Goal: Task Accomplishment & Management: Manage account settings

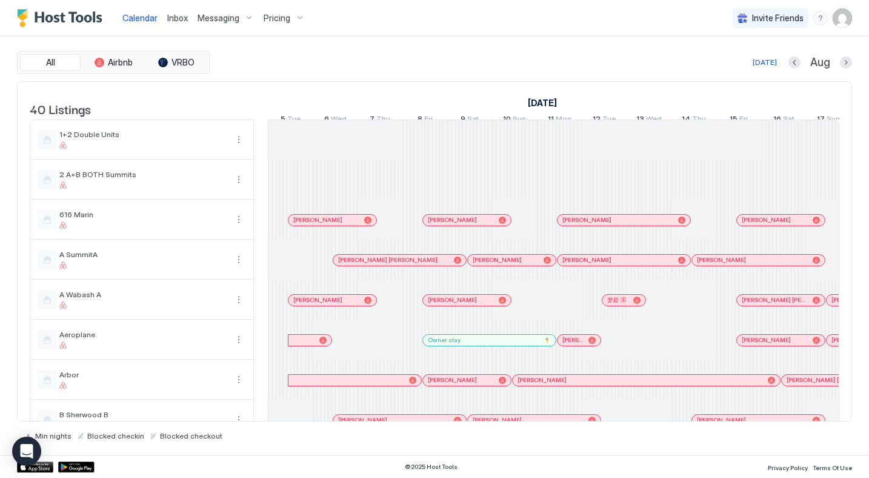
scroll to position [0, 627]
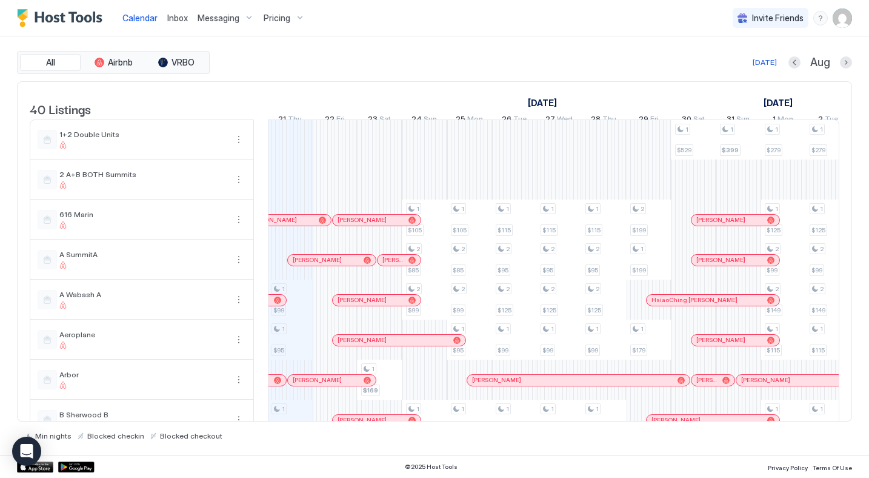
scroll to position [358, 0]
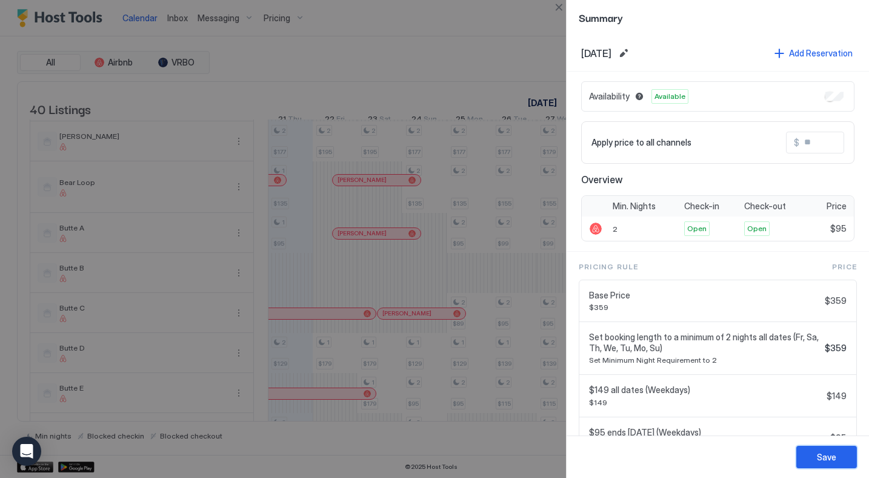
click at [830, 461] on div "Save" at bounding box center [826, 456] width 19 height 13
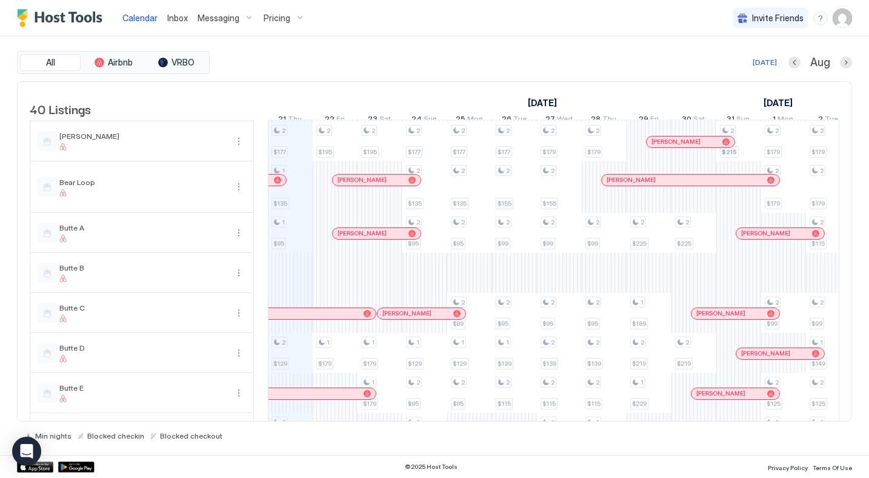
click at [222, 20] on span "Messaging" at bounding box center [219, 18] width 42 height 11
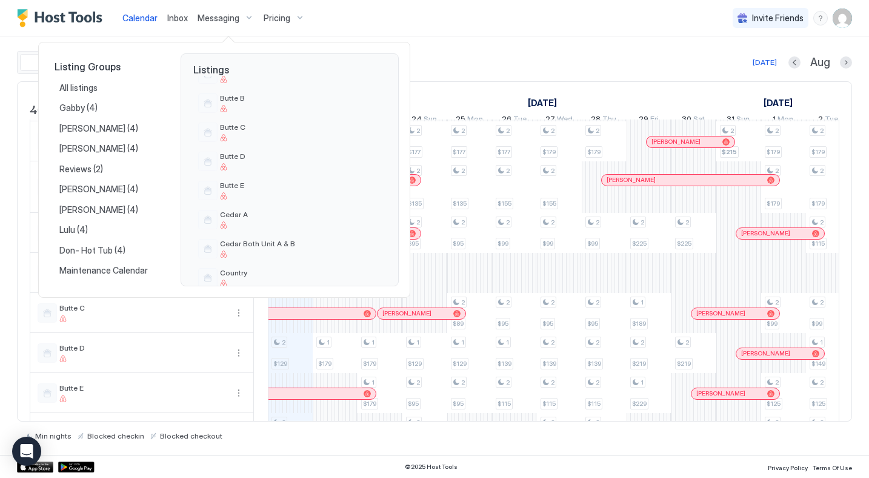
scroll to position [366, 0]
click at [231, 81] on span "Butte A" at bounding box center [300, 80] width 161 height 9
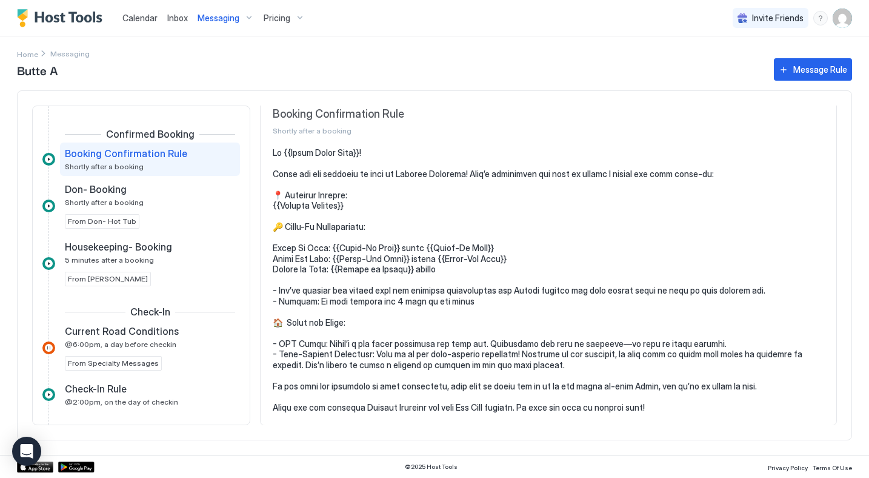
scroll to position [38, 0]
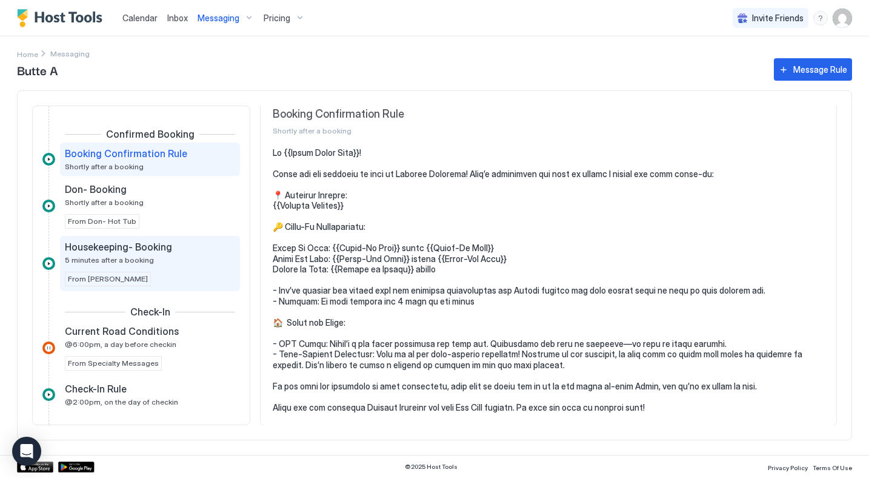
click at [130, 252] on span "Housekeeping- Booking" at bounding box center [118, 247] width 107 height 12
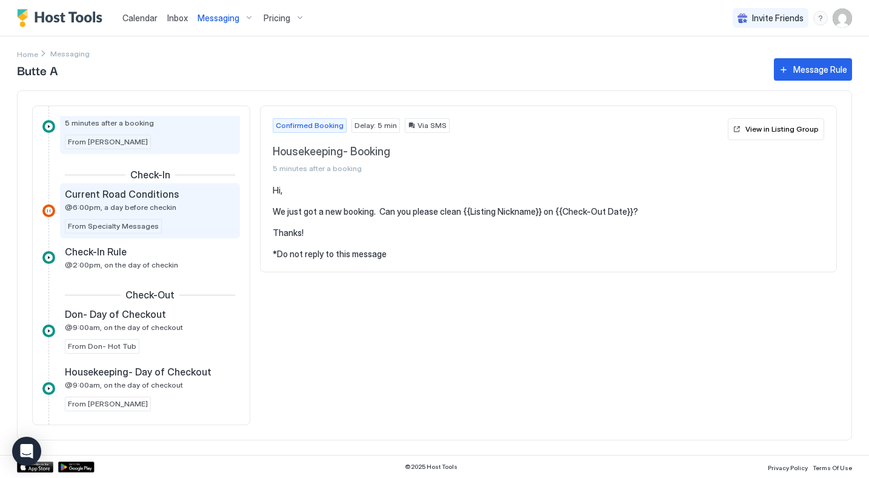
scroll to position [151, 0]
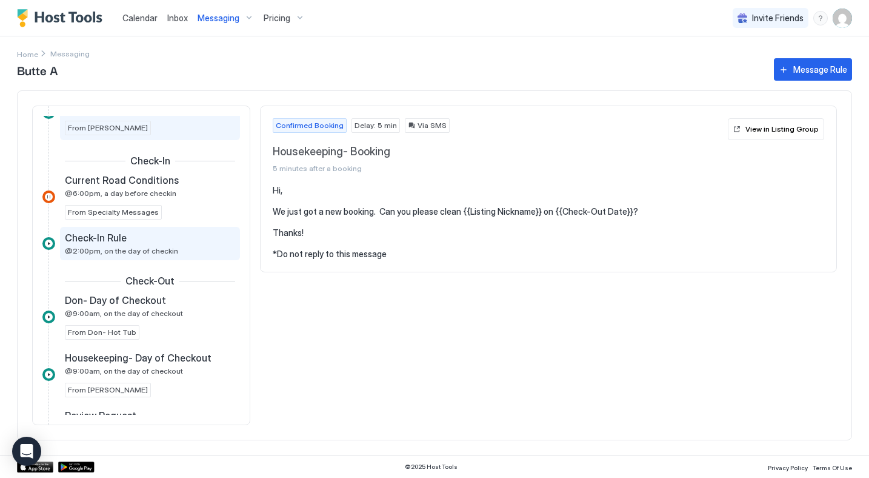
click at [98, 246] on span "@2:00pm, on the day of checkin" at bounding box center [121, 250] width 113 height 9
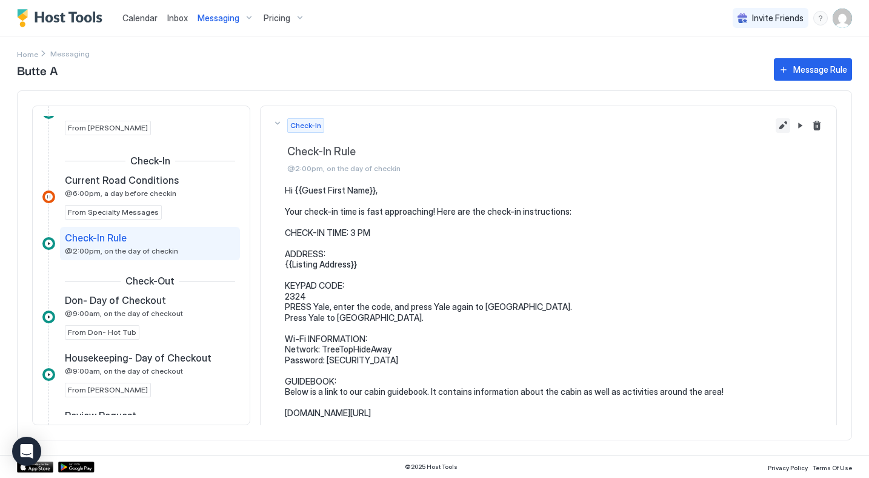
click at [784, 127] on button "Edit message rule" at bounding box center [783, 125] width 15 height 15
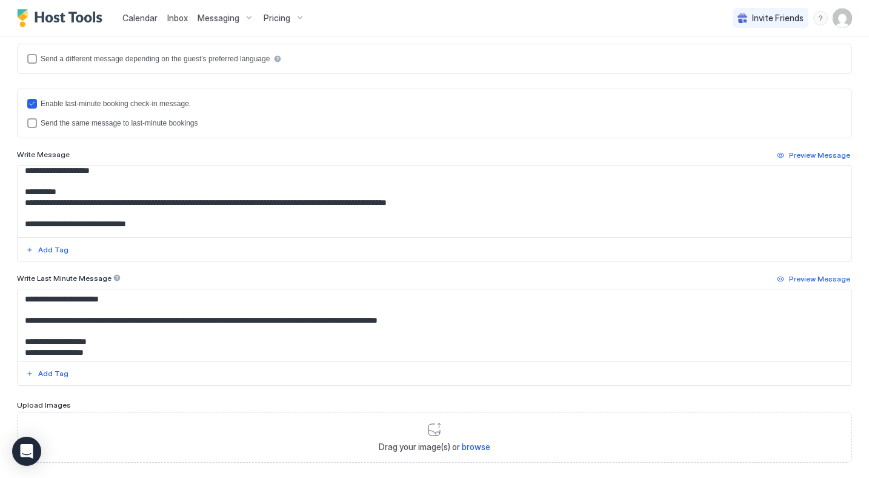
scroll to position [185, 0]
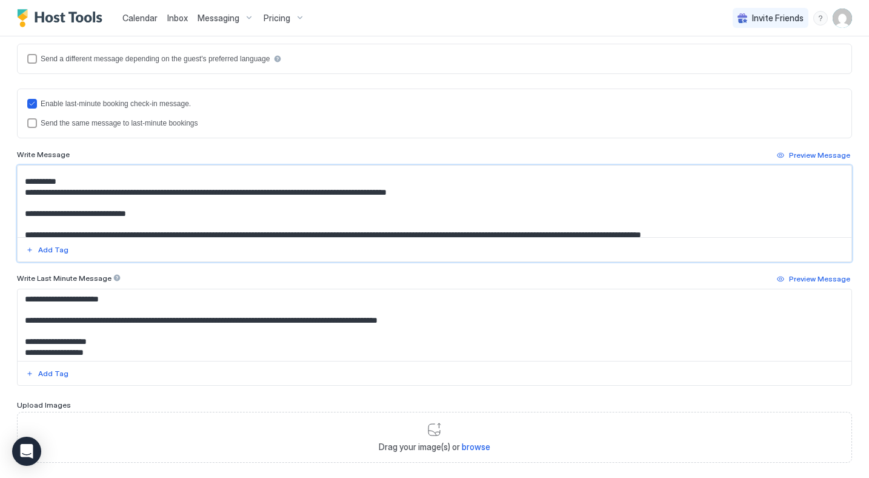
drag, startPoint x: 159, startPoint y: 213, endPoint x: 20, endPoint y: 182, distance: 142.9
click at [20, 182] on textarea "**********" at bounding box center [435, 201] width 834 height 72
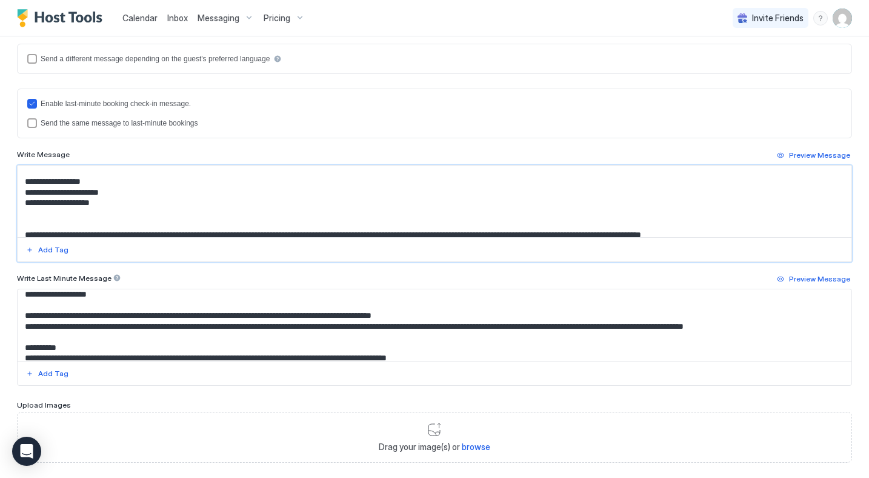
scroll to position [294, 0]
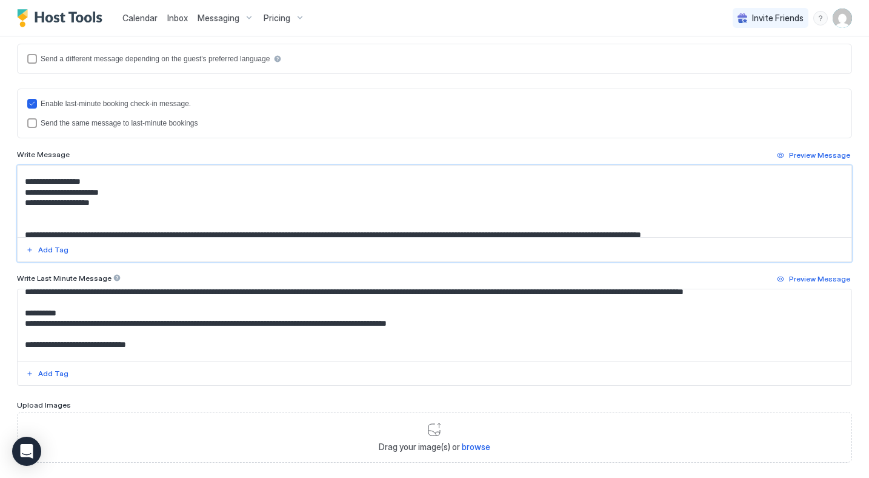
type textarea "**********"
drag, startPoint x: 165, startPoint y: 346, endPoint x: 18, endPoint y: 313, distance: 150.3
click at [18, 313] on textarea "Input Field" at bounding box center [435, 325] width 834 height 72
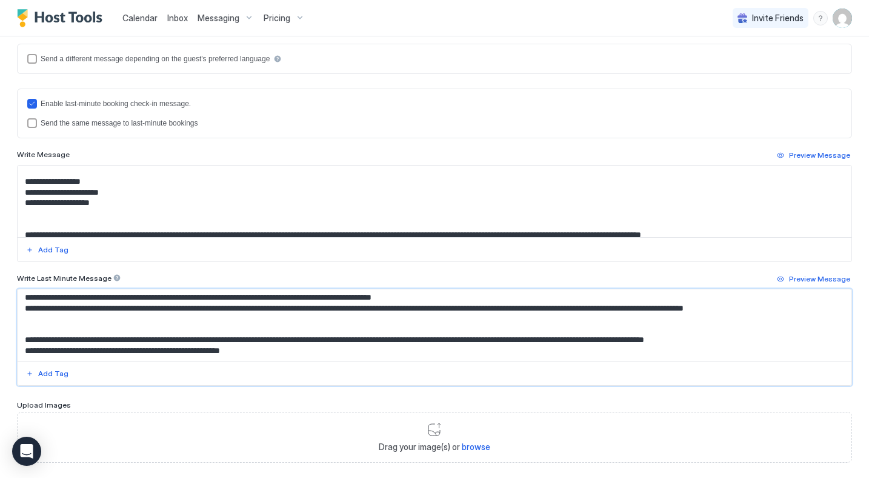
scroll to position [379, 0]
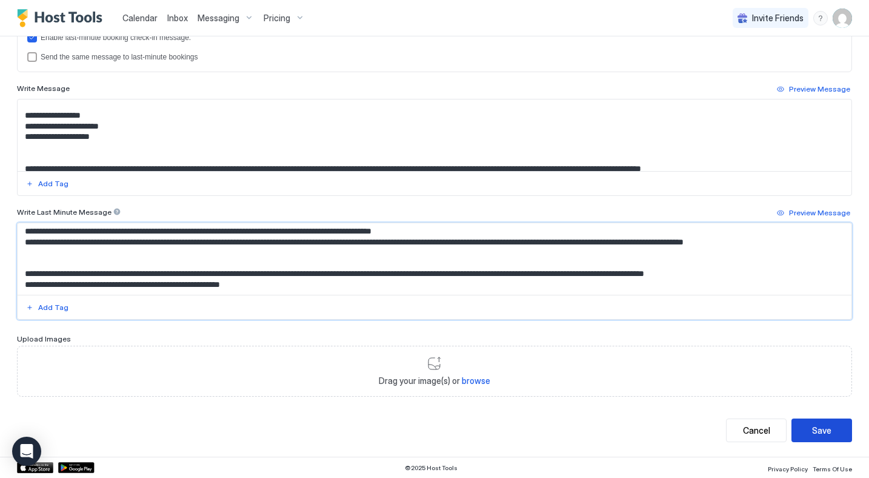
type textarea "**********"
click at [833, 432] on button "Save" at bounding box center [822, 430] width 61 height 24
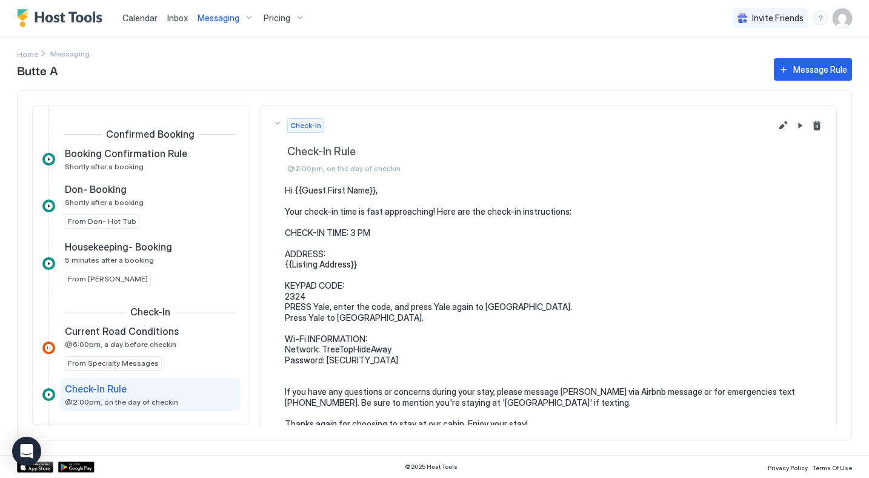
click at [76, 16] on img "Host Tools Logo" at bounding box center [62, 18] width 91 height 18
